Goal: Task Accomplishment & Management: Manage account settings

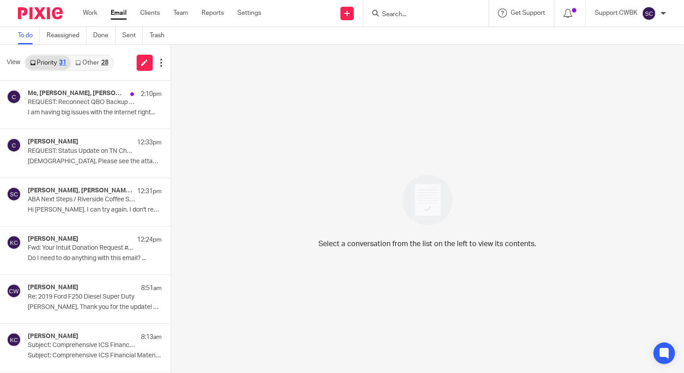
click at [93, 63] on link "Other 28" at bounding box center [92, 63] width 42 height 14
click at [80, 63] on icon at bounding box center [77, 62] width 5 height 5
click at [90, 63] on link "Other 28" at bounding box center [92, 63] width 42 height 14
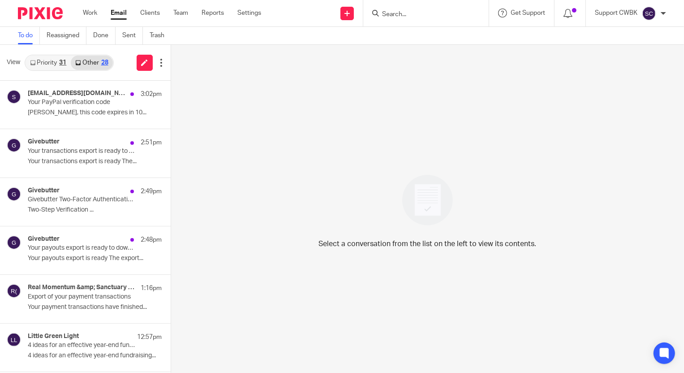
click at [43, 65] on link "Priority 31" at bounding box center [48, 63] width 45 height 14
